Goal: Task Accomplishment & Management: Use online tool/utility

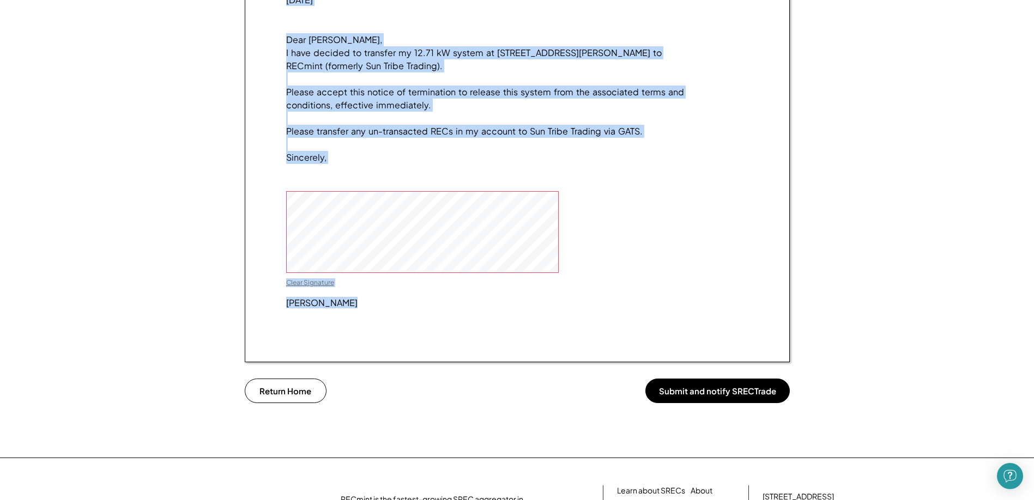
scroll to position [602, 0]
click at [745, 402] on button "Submit and notify SRECTrade" at bounding box center [717, 390] width 144 height 25
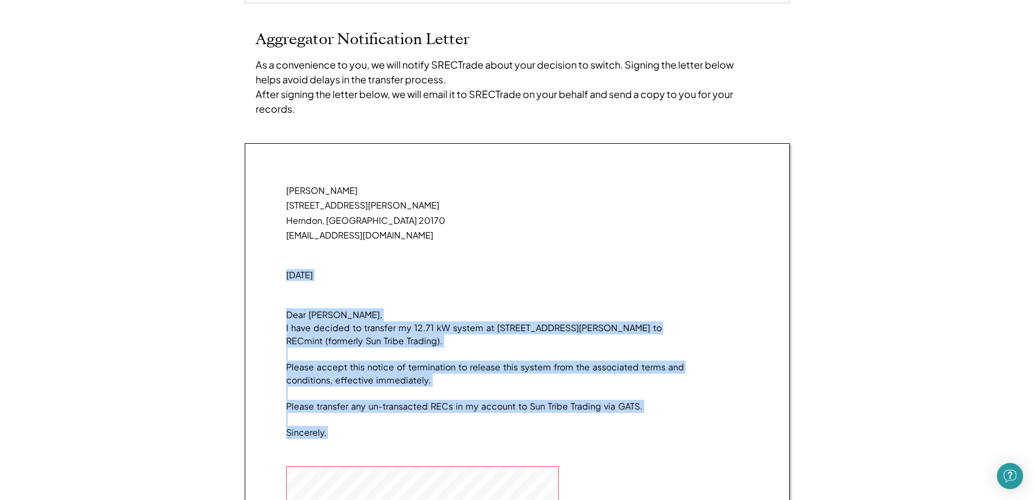
scroll to position [166, 0]
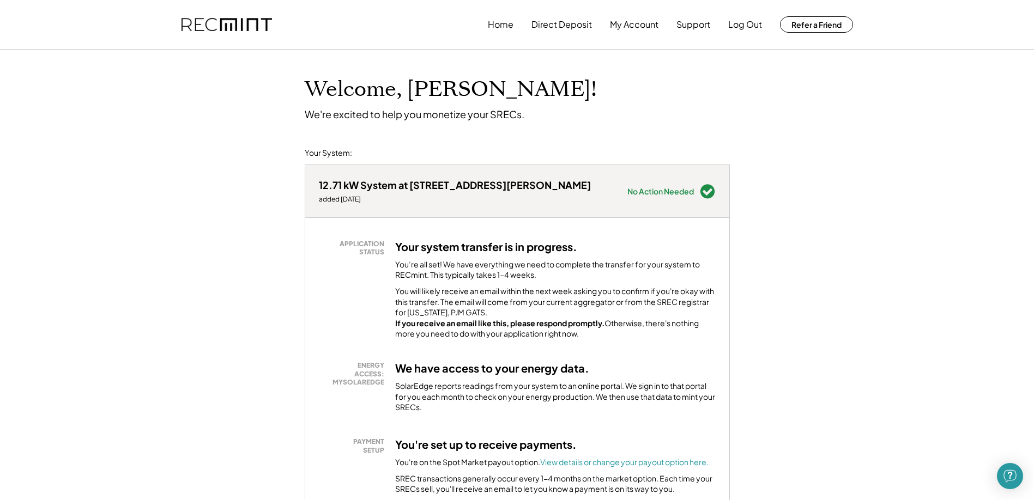
drag, startPoint x: 419, startPoint y: 333, endPoint x: 626, endPoint y: 346, distance: 207.0
click at [626, 340] on div "You will likely receive an email within the next week asking you to confirm if …" at bounding box center [555, 312] width 320 height 53
click at [624, 310] on div "You will likely receive an email within the next week asking you to confirm if …" at bounding box center [555, 312] width 320 height 53
